Goal: Find specific page/section: Find specific page/section

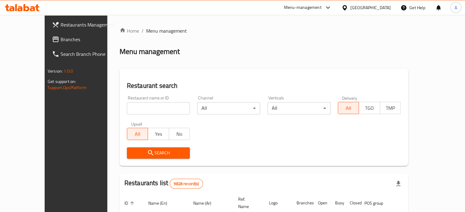
click at [154, 110] on input "search" at bounding box center [158, 108] width 63 height 12
click at [154, 106] on input "search" at bounding box center [158, 108] width 63 height 12
click at [159, 104] on input "search" at bounding box center [158, 108] width 63 height 12
click button "Search" at bounding box center [158, 153] width 63 height 11
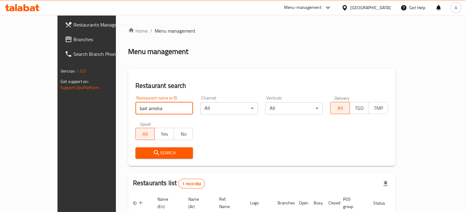
scroll to position [48, 0]
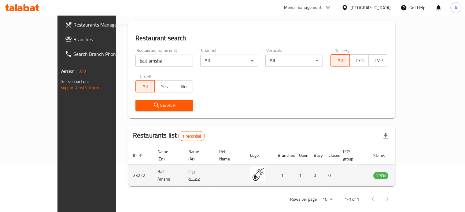
click at [128, 171] on td "23222" at bounding box center [140, 176] width 24 height 22
copy td "23222"
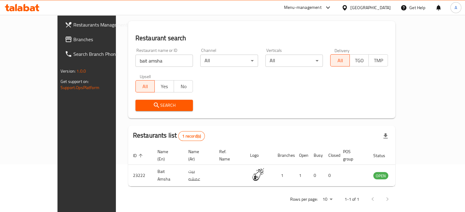
click at [140, 68] on div "Restaurant name or ID bait amsha Restaurant name or ID" at bounding box center [164, 58] width 65 height 26
click at [143, 63] on input "bait amsha" at bounding box center [164, 61] width 58 height 12
click button "Search" at bounding box center [164, 105] width 58 height 11
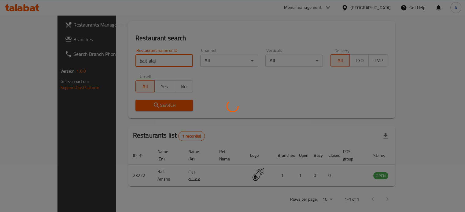
scroll to position [37, 0]
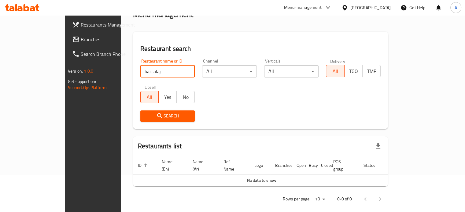
paste input "Bait Aleajuz"
click button "Search" at bounding box center [167, 116] width 55 height 11
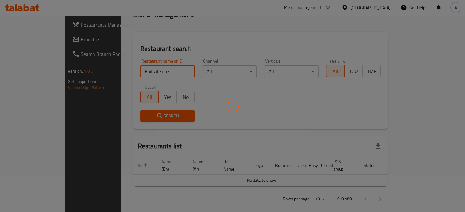
scroll to position [48, 0]
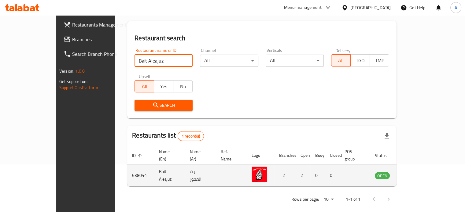
click at [127, 168] on td "638044" at bounding box center [140, 176] width 27 height 22
copy td "638044"
click at [154, 169] on td "Bait Aleajuz" at bounding box center [169, 176] width 31 height 22
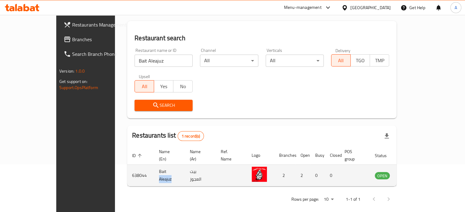
click at [154, 169] on td "Bait Aleajuz" at bounding box center [169, 176] width 31 height 22
click at [127, 166] on td "638044" at bounding box center [140, 176] width 27 height 22
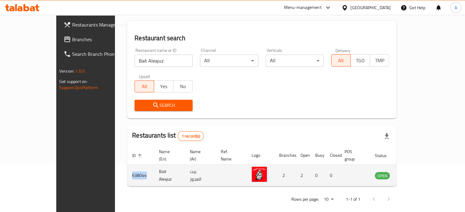
copy td "638044"
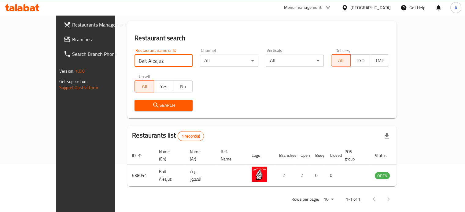
click at [141, 60] on input "Bait Aleajuz" at bounding box center [164, 61] width 58 height 12
click at [136, 67] on div "Restaurant name or ID Baitahs Restaurant name or ID" at bounding box center [163, 58] width 65 height 26
click at [135, 64] on input "Baitahs" at bounding box center [164, 61] width 58 height 12
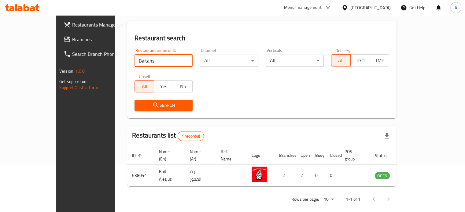
click at [135, 64] on input "Baitahs" at bounding box center [164, 61] width 58 height 12
type input "bait amsha"
click button "Search" at bounding box center [164, 105] width 58 height 11
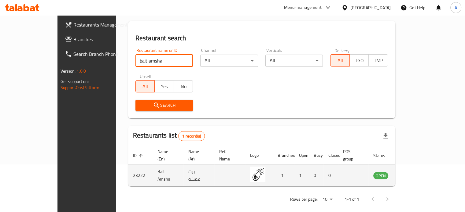
click at [413, 172] on icon "enhanced table" at bounding box center [408, 175] width 7 height 7
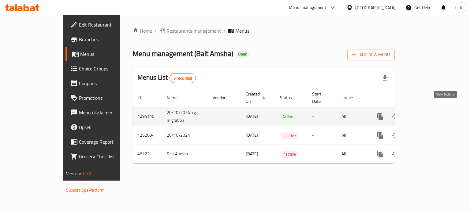
click at [428, 113] on icon "enhanced table" at bounding box center [423, 116] width 7 height 7
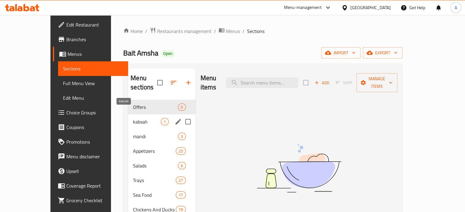
click at [133, 118] on span "kabsah" at bounding box center [147, 121] width 28 height 7
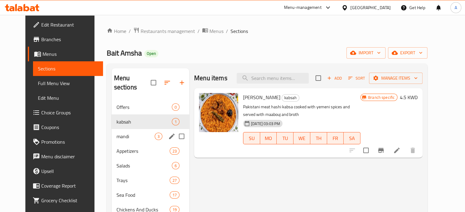
click at [131, 133] on span "mandi" at bounding box center [135, 136] width 38 height 7
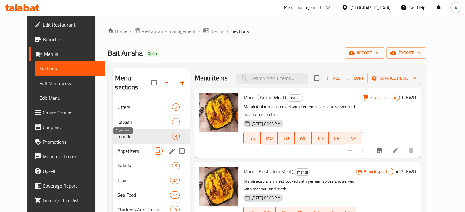
click at [124, 148] on span "Appetizers" at bounding box center [134, 151] width 35 height 7
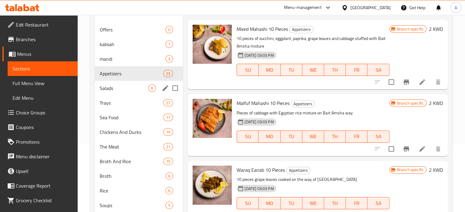
scroll to position [70, 0]
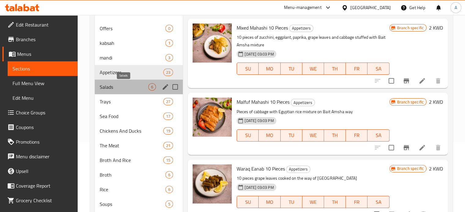
click at [125, 87] on span "Salads" at bounding box center [124, 86] width 49 height 7
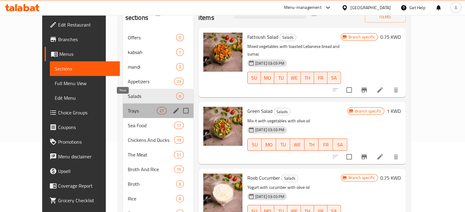
click at [132, 107] on span "Trays" at bounding box center [142, 110] width 29 height 7
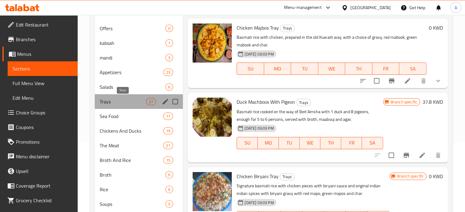
click at [132, 100] on span "Trays" at bounding box center [123, 101] width 47 height 7
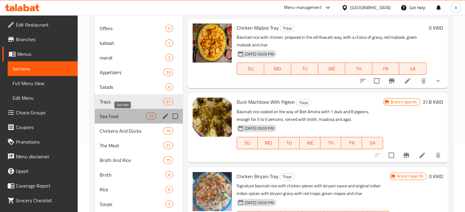
click at [130, 116] on span "Sea Food" at bounding box center [123, 116] width 47 height 7
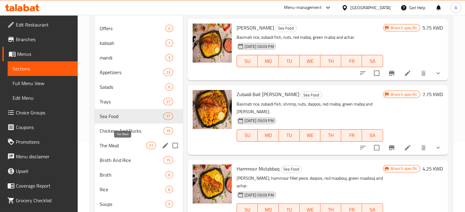
click at [122, 142] on span "The Meat" at bounding box center [123, 145] width 47 height 7
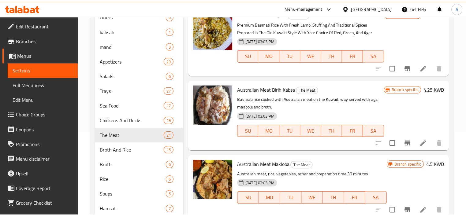
scroll to position [433, 0]
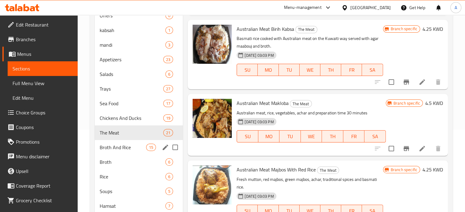
click at [146, 148] on div "15" at bounding box center [151, 147] width 10 height 7
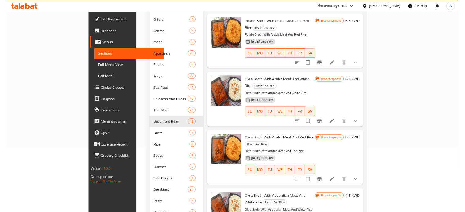
scroll to position [433, 0]
